Goal: Obtain resource: Obtain resource

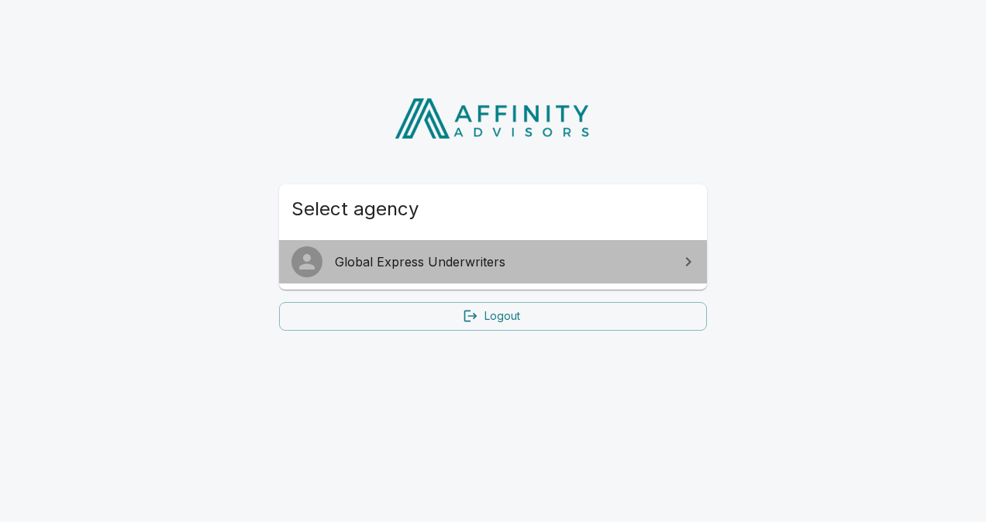
click at [390, 249] on link "Global Express Underwriters" at bounding box center [493, 261] width 428 height 43
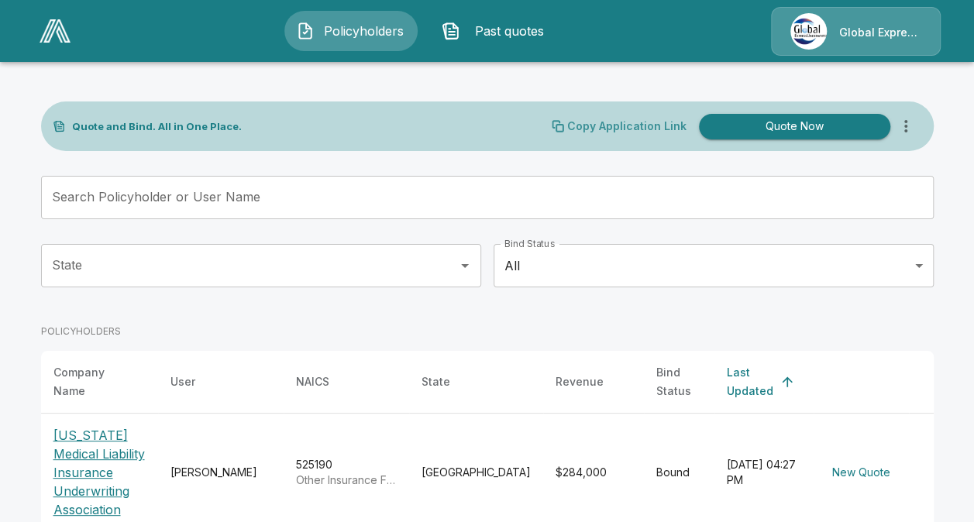
click at [589, 125] on p "Copy Application Link" at bounding box center [626, 126] width 119 height 11
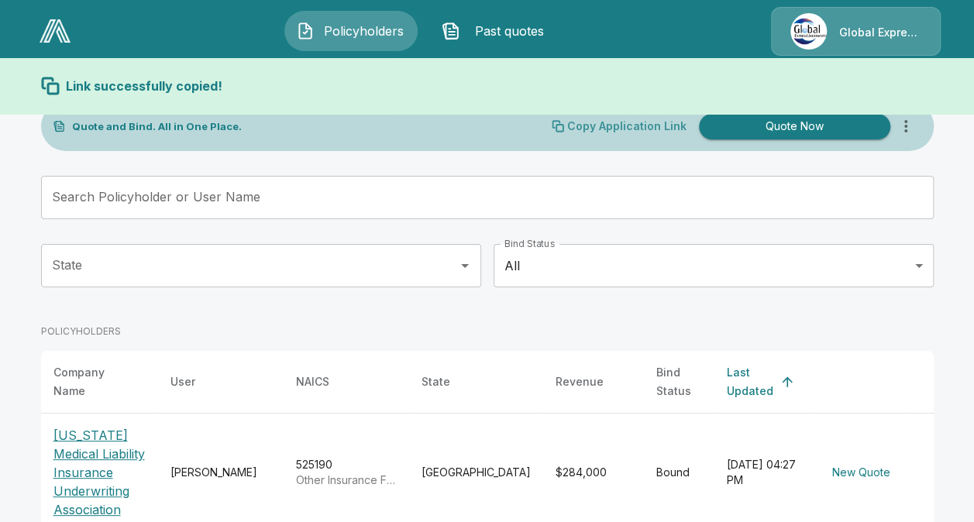
click at [589, 125] on p "Copy Application Link" at bounding box center [626, 126] width 119 height 11
click at [425, 127] on div "Quote and Bind. All in One Place. Copy Application Link Quote Now" at bounding box center [487, 126] width 893 height 50
click at [911, 31] on div "Global Express Underwriters" at bounding box center [856, 31] width 170 height 49
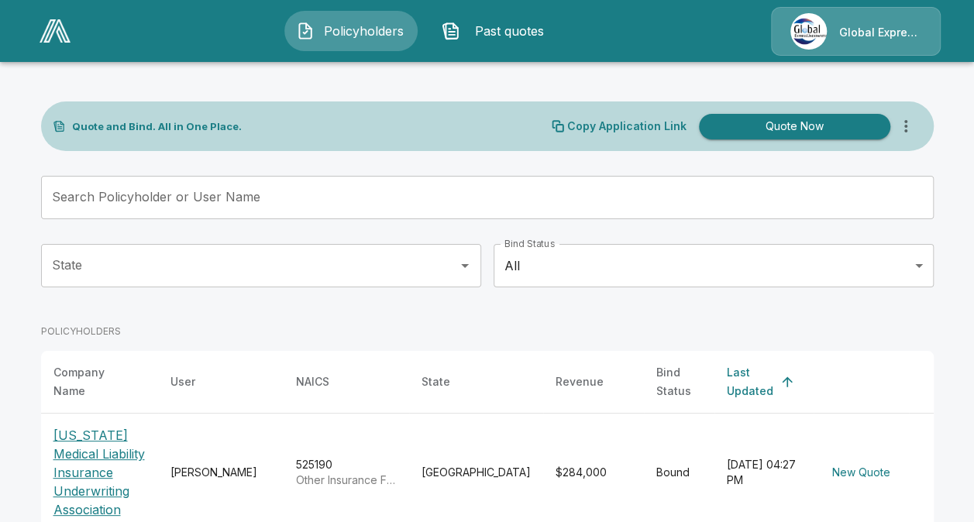
click at [863, 36] on div "Global Express Underwriters" at bounding box center [856, 31] width 170 height 49
click at [915, 121] on icon "more" at bounding box center [905, 126] width 19 height 19
click at [914, 126] on icon "more" at bounding box center [905, 126] width 19 height 19
click at [56, 31] on img at bounding box center [55, 30] width 31 height 23
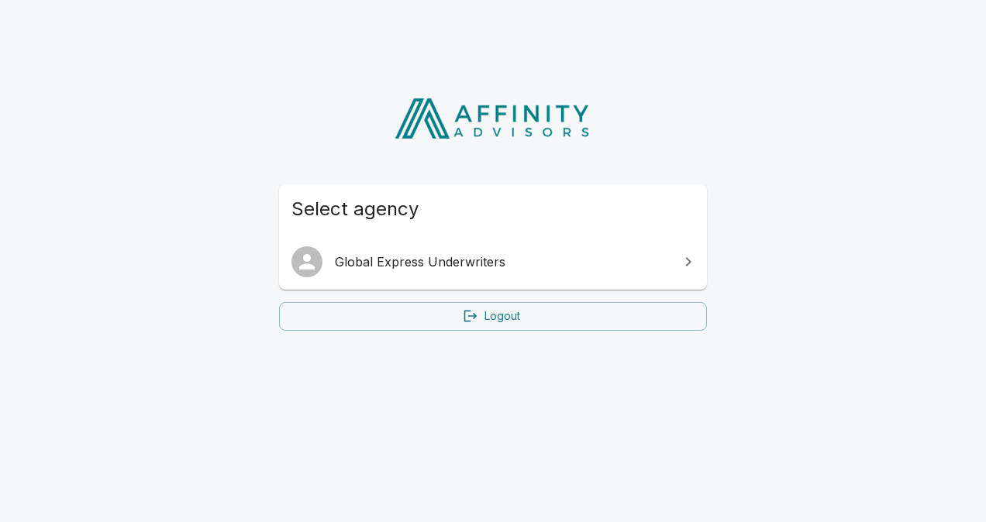
click at [439, 265] on span "Global Express Underwriters" at bounding box center [502, 262] width 335 height 19
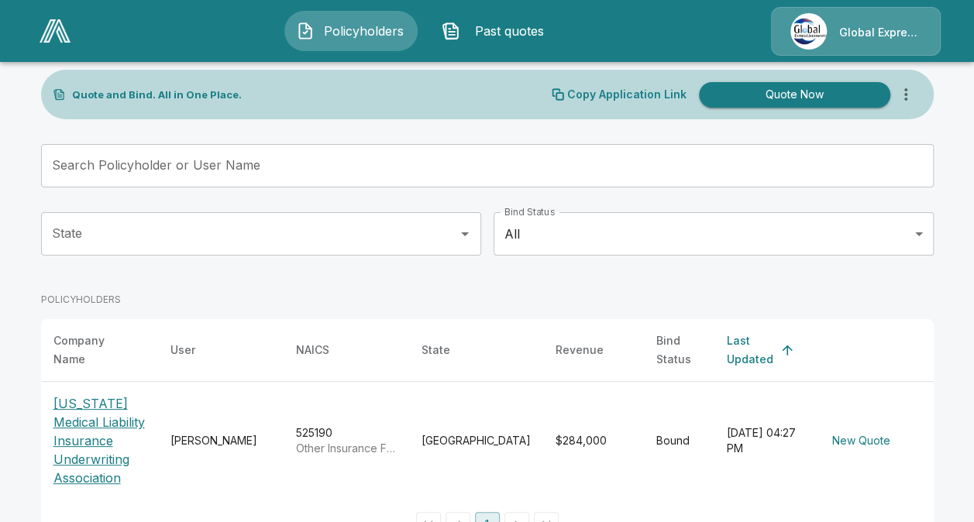
scroll to position [50, 0]
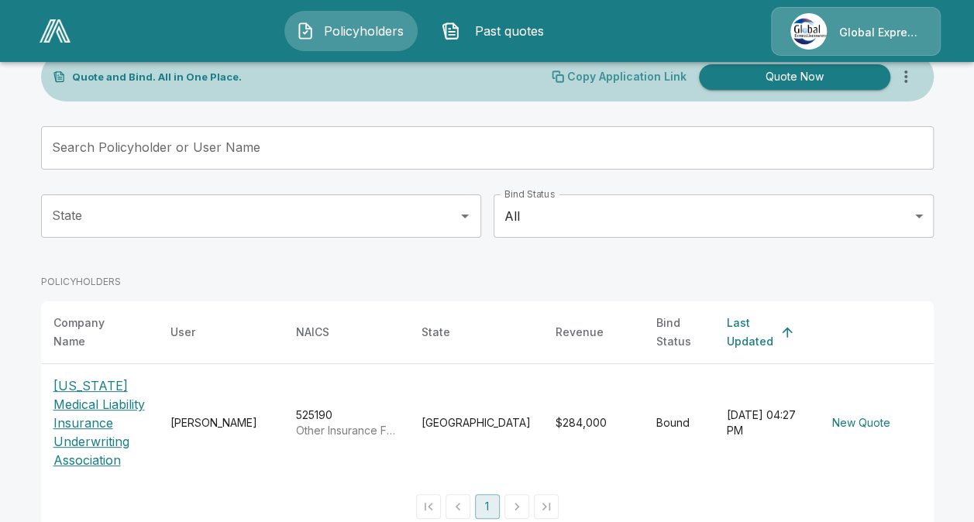
click at [607, 71] on p "Copy Application Link" at bounding box center [626, 76] width 119 height 11
